Goal: Information Seeking & Learning: Check status

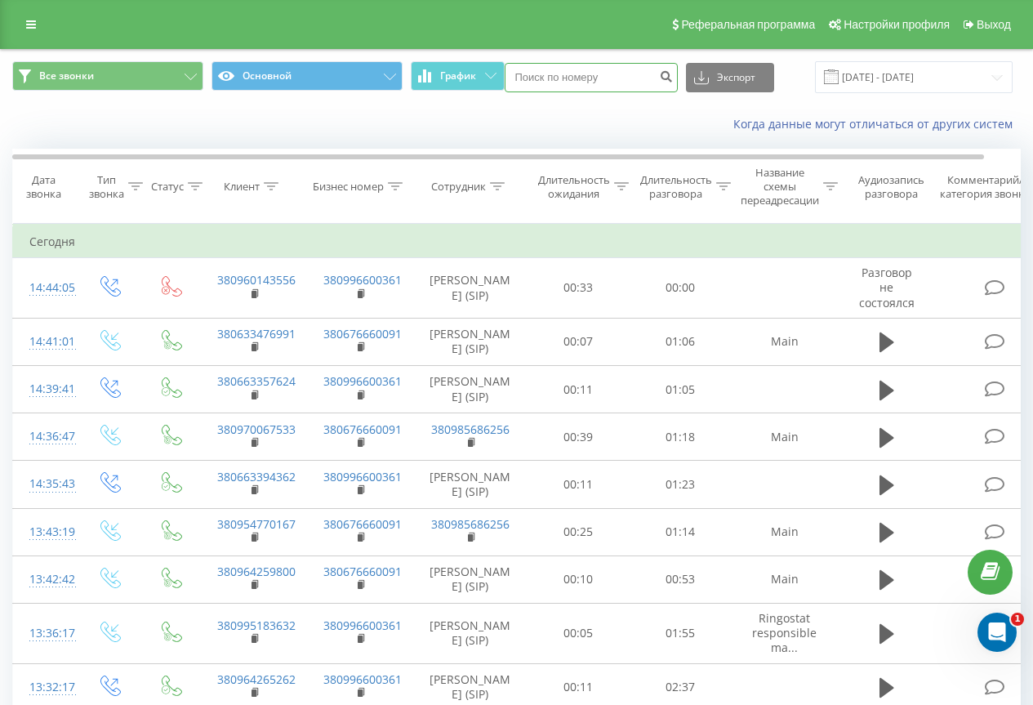
click at [540, 78] on input at bounding box center [591, 77] width 173 height 29
paste input "38(068) 067-78-38"
click at [596, 82] on input "38(068) 067-78-38" at bounding box center [591, 77] width 173 height 29
type input "80680677838"
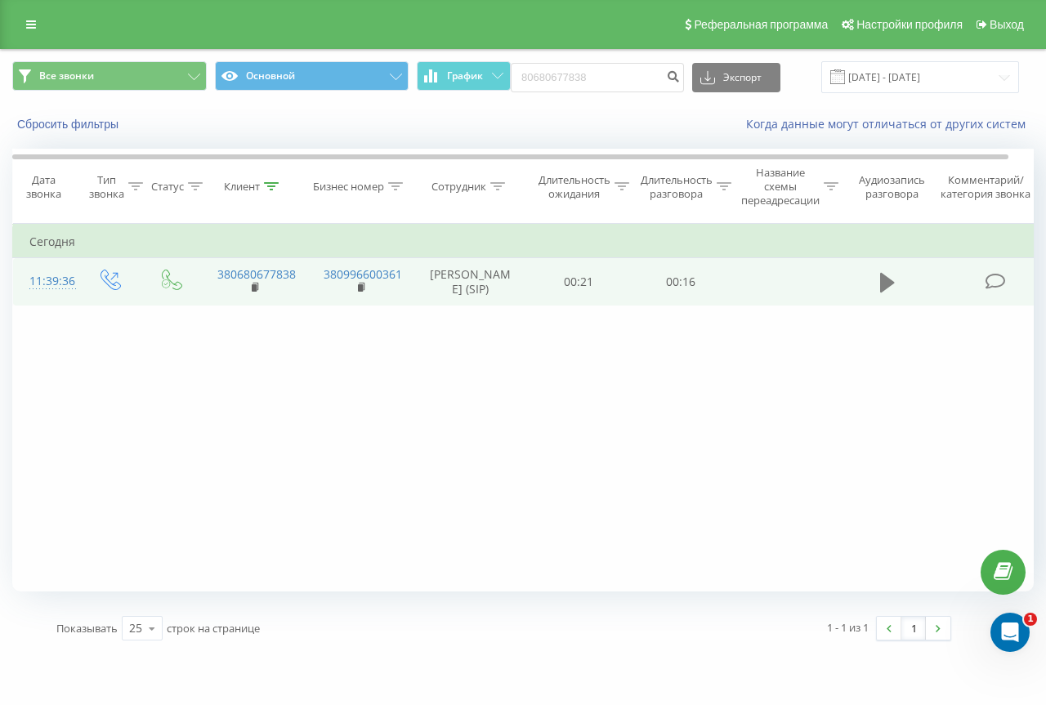
click at [886, 283] on icon at bounding box center [887, 283] width 15 height 20
